Goal: Task Accomplishment & Management: Use online tool/utility

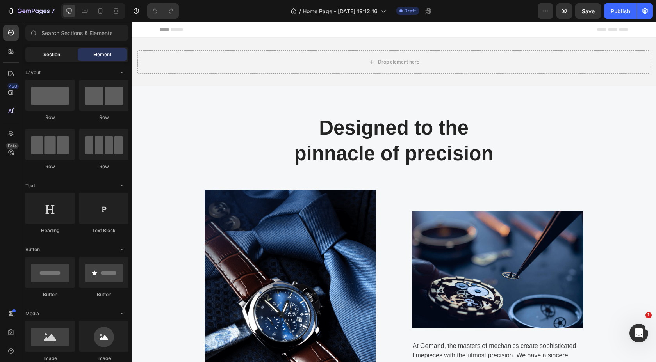
click at [54, 58] on span "Section" at bounding box center [51, 54] width 17 height 7
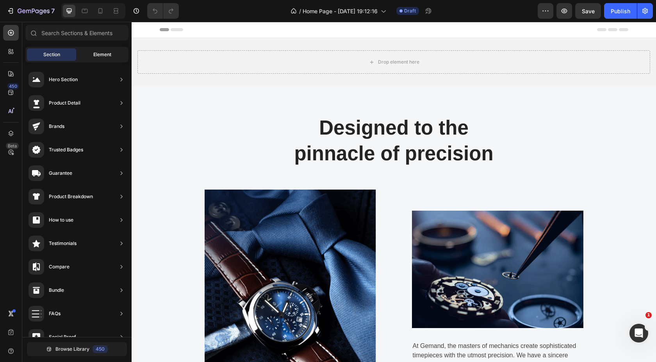
click at [96, 52] on span "Element" at bounding box center [102, 54] width 18 height 7
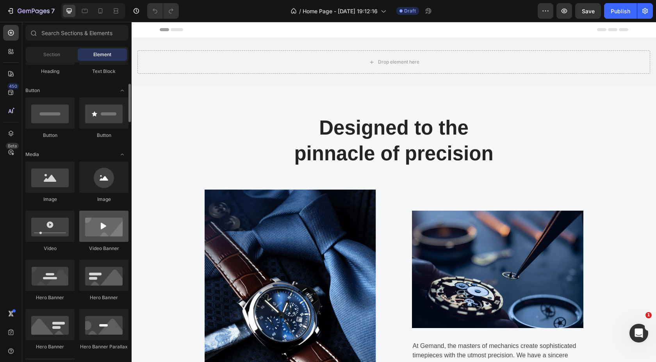
scroll to position [161, 0]
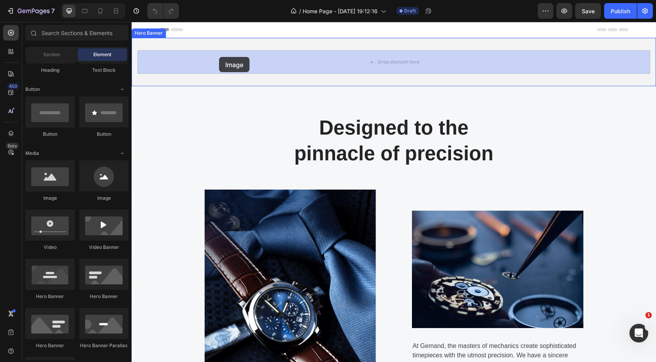
drag, startPoint x: 183, startPoint y: 202, endPoint x: 219, endPoint y: 57, distance: 149.4
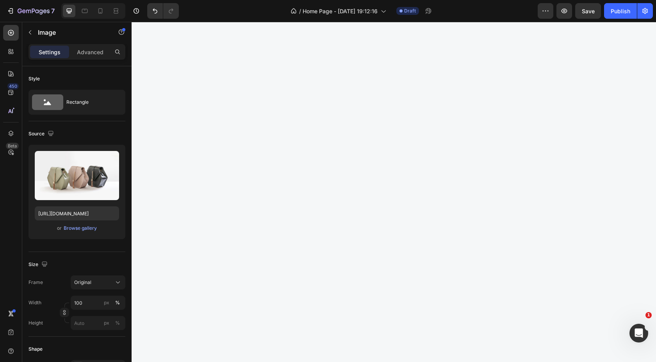
scroll to position [52, 0]
click at [95, 284] on div "Original" at bounding box center [93, 282] width 38 height 7
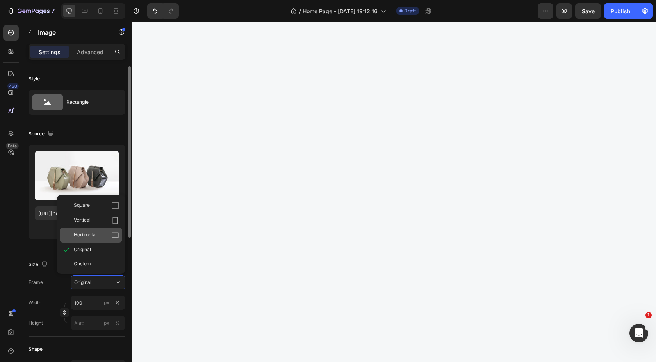
click at [100, 236] on div "Horizontal" at bounding box center [96, 236] width 45 height 8
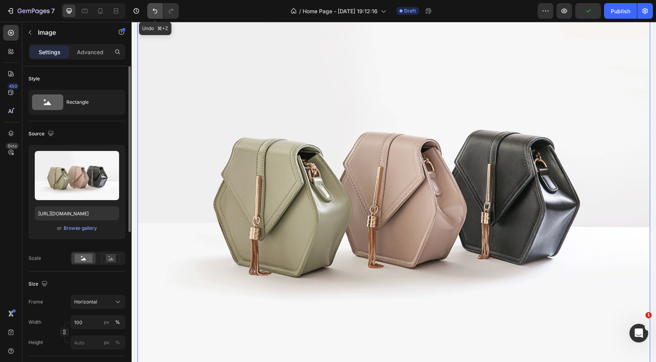
click at [152, 9] on icon "Undo/Redo" at bounding box center [155, 11] width 8 height 8
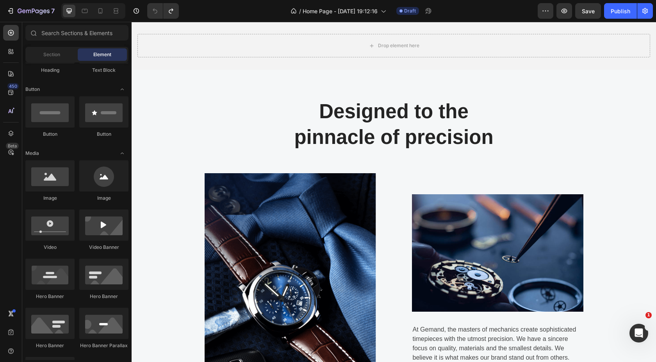
scroll to position [0, 0]
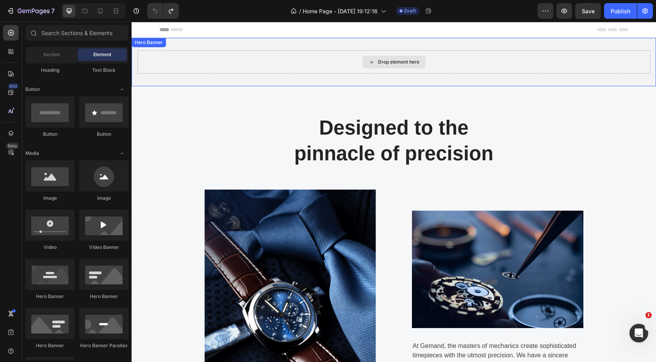
click at [402, 66] on div "Drop element here" at bounding box center [393, 62] width 63 height 12
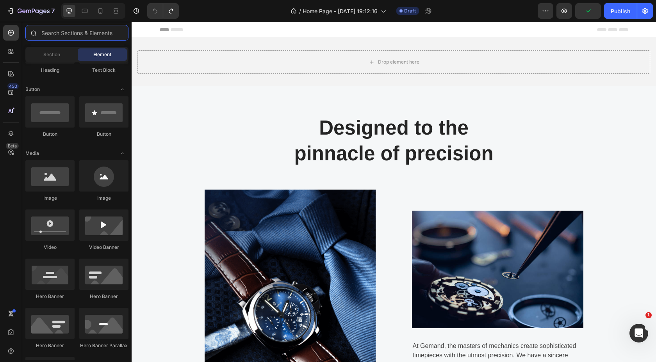
click at [83, 36] on input "text" at bounding box center [76, 33] width 103 height 16
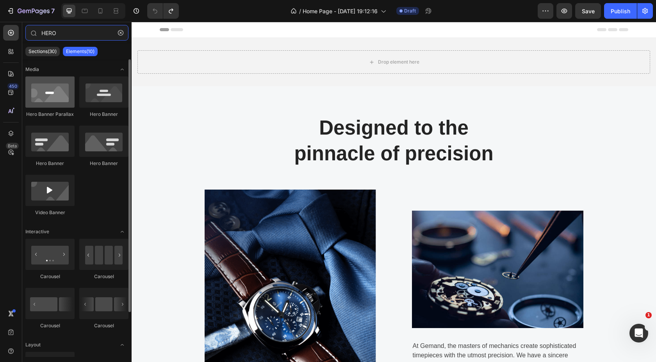
type input "HERO"
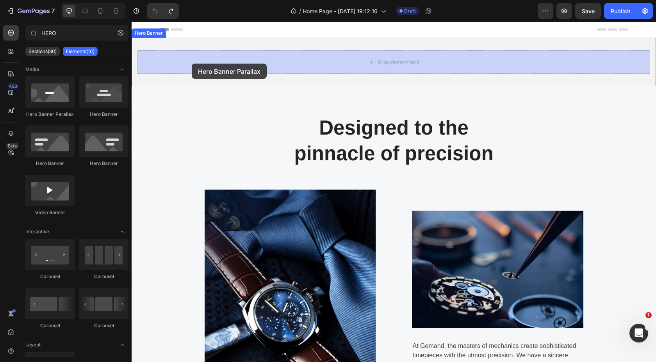
drag, startPoint x: 172, startPoint y: 120, endPoint x: 192, endPoint y: 64, distance: 59.3
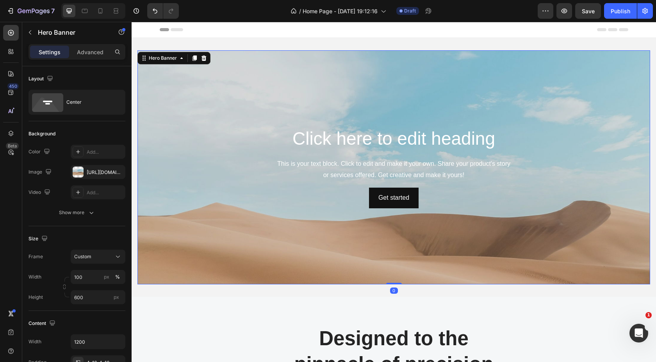
click at [425, 70] on div "Background Image" at bounding box center [393, 226] width 513 height 352
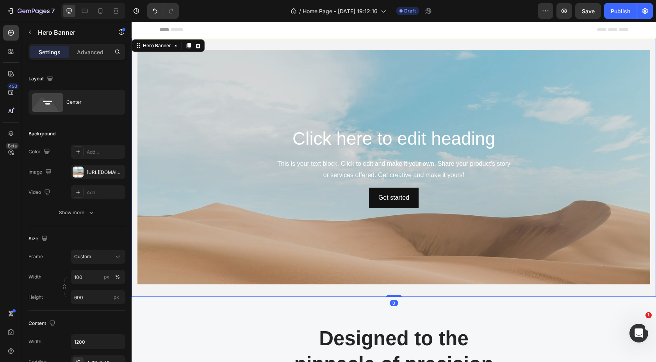
click at [246, 43] on div "Click here to edit heading Heading This is your text block. Click to edit and m…" at bounding box center [394, 167] width 525 height 259
click at [166, 110] on div "Background Image" at bounding box center [393, 226] width 513 height 352
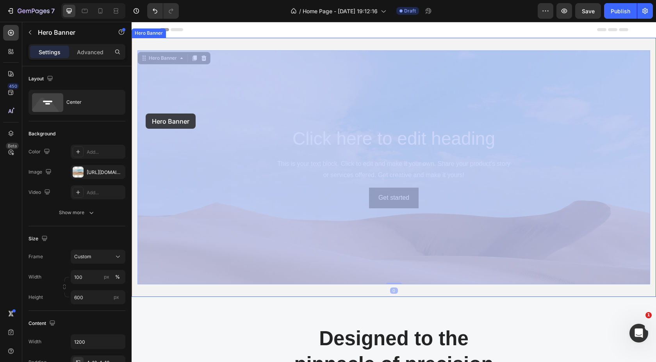
drag, startPoint x: 160, startPoint y: 116, endPoint x: 148, endPoint y: 114, distance: 12.0
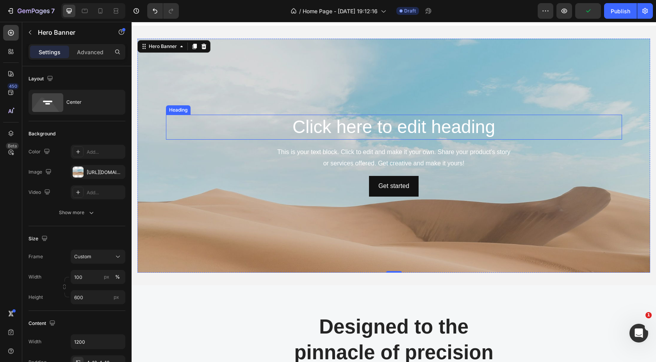
scroll to position [9, 0]
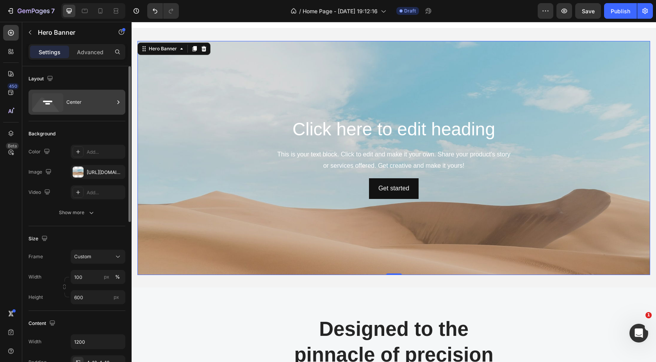
click at [84, 101] on div "Center" at bounding box center [90, 102] width 48 height 18
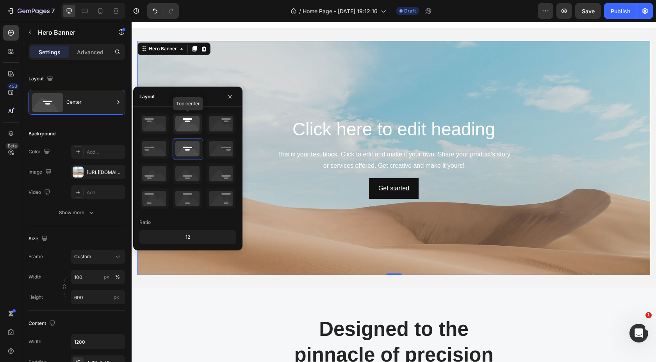
click at [186, 121] on icon at bounding box center [187, 124] width 29 height 20
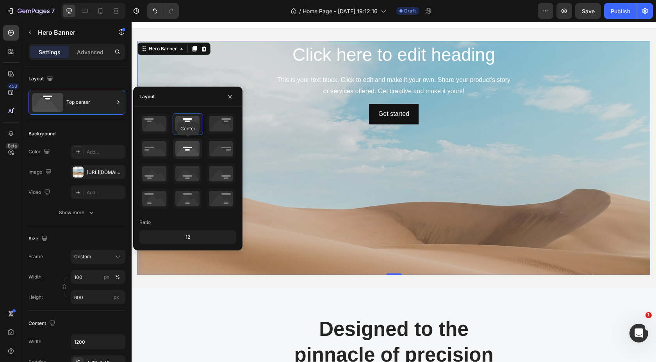
click at [185, 154] on icon at bounding box center [187, 149] width 29 height 20
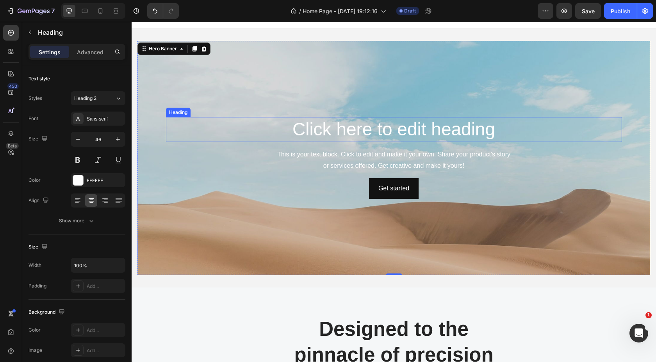
click at [390, 140] on h2 "Click here to edit heading" at bounding box center [394, 129] width 456 height 25
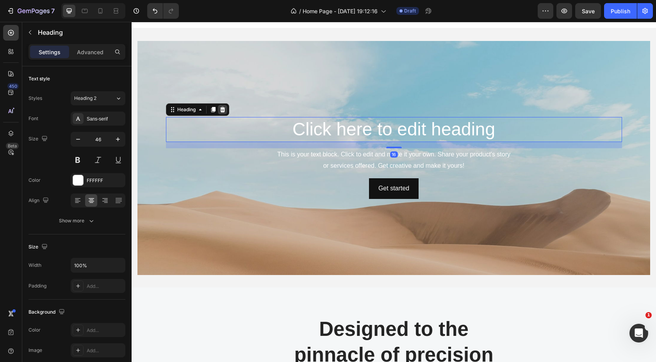
click at [221, 109] on icon at bounding box center [222, 109] width 5 height 5
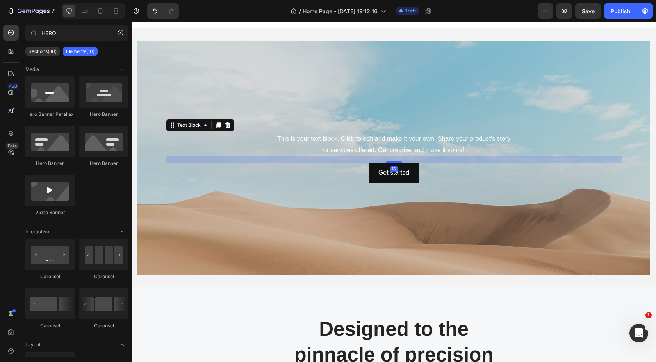
click at [324, 139] on div "This is your text block. Click to edit and make it your own. Share your product…" at bounding box center [394, 145] width 456 height 24
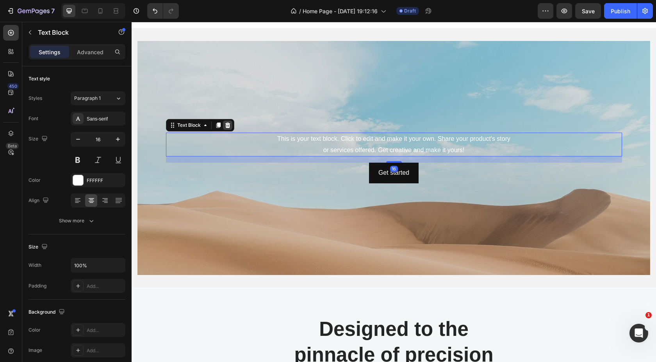
click at [229, 124] on icon at bounding box center [227, 125] width 5 height 5
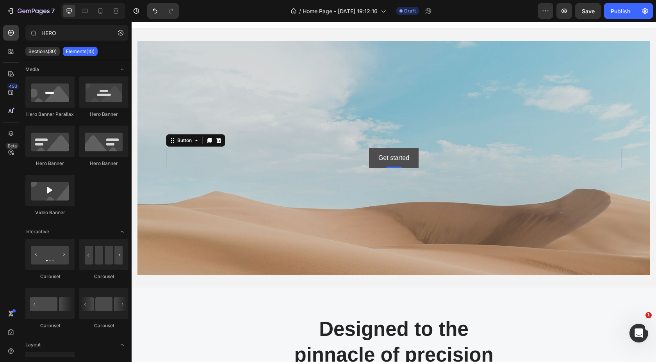
click at [399, 167] on div "Get started Button 0" at bounding box center [394, 158] width 456 height 21
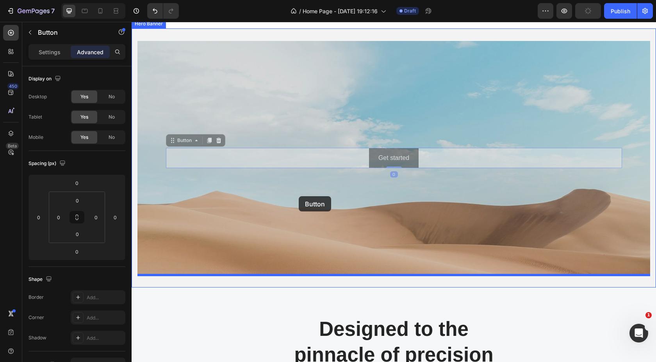
drag, startPoint x: 298, startPoint y: 160, endPoint x: 298, endPoint y: 196, distance: 35.9
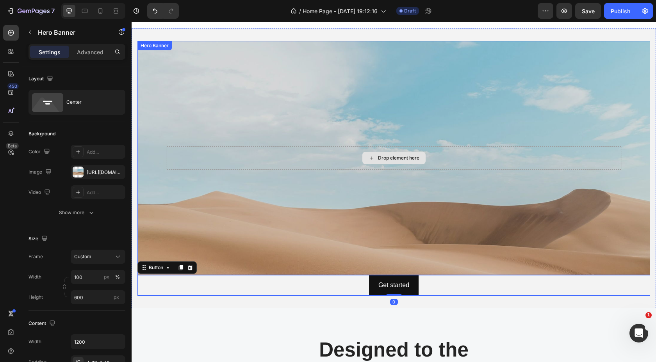
click at [349, 157] on div "Drop element here" at bounding box center [394, 157] width 456 height 23
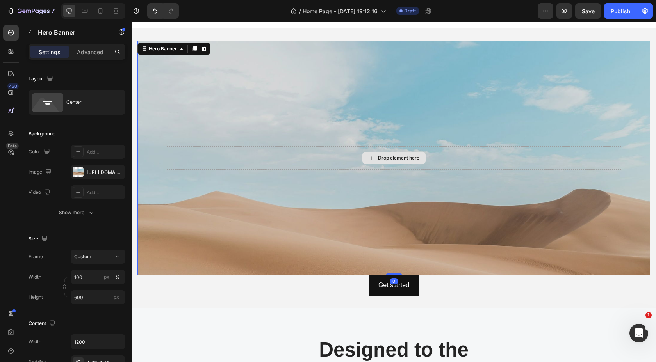
click at [264, 150] on div "Drop element here" at bounding box center [394, 157] width 456 height 23
click at [254, 157] on div "Drop element here" at bounding box center [394, 157] width 456 height 23
click at [294, 162] on div "Drop element here" at bounding box center [394, 157] width 456 height 23
click at [229, 145] on div "Drop element here" at bounding box center [394, 158] width 469 height 27
click at [229, 160] on div "Drop element here" at bounding box center [394, 157] width 456 height 23
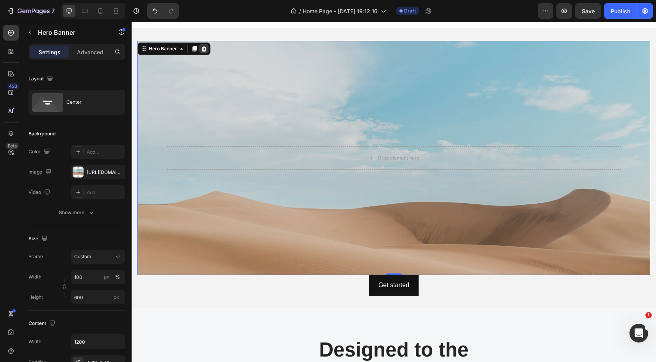
click at [204, 50] on icon at bounding box center [204, 48] width 5 height 5
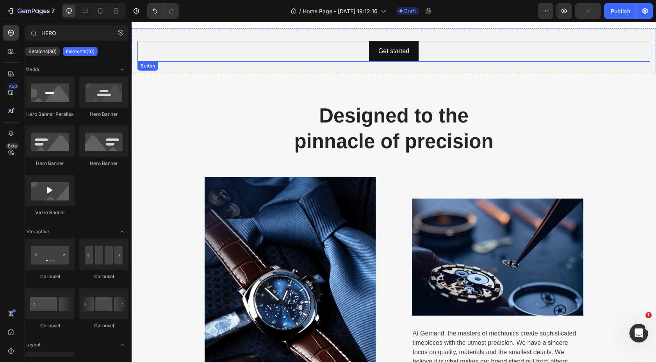
scroll to position [0, 0]
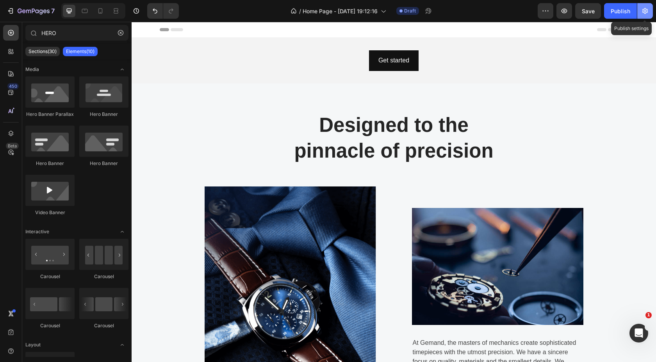
click at [648, 18] on button "button" at bounding box center [645, 11] width 16 height 16
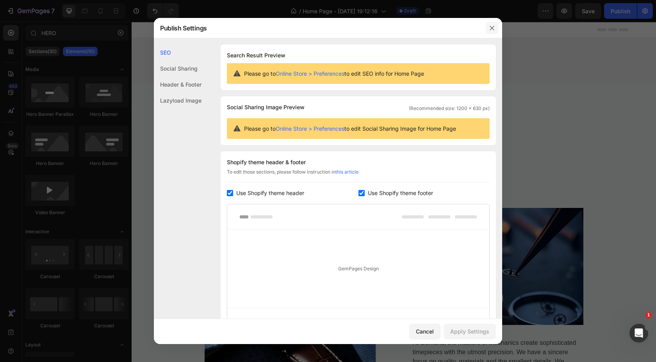
click at [489, 26] on icon "button" at bounding box center [492, 28] width 6 height 6
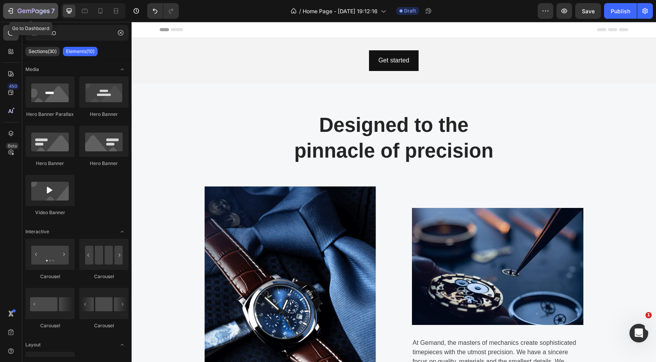
click at [7, 13] on icon "button" at bounding box center [11, 11] width 8 height 8
